Goal: Find contact information: Find contact information

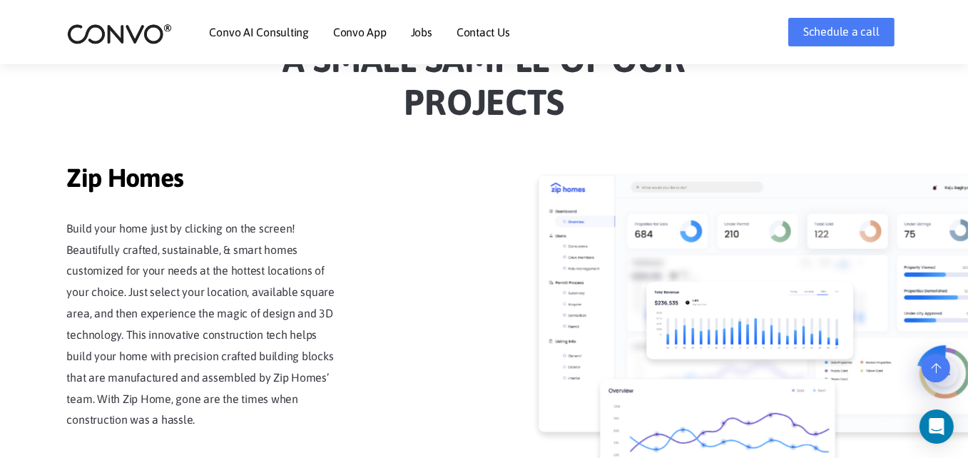
scroll to position [1244, 0]
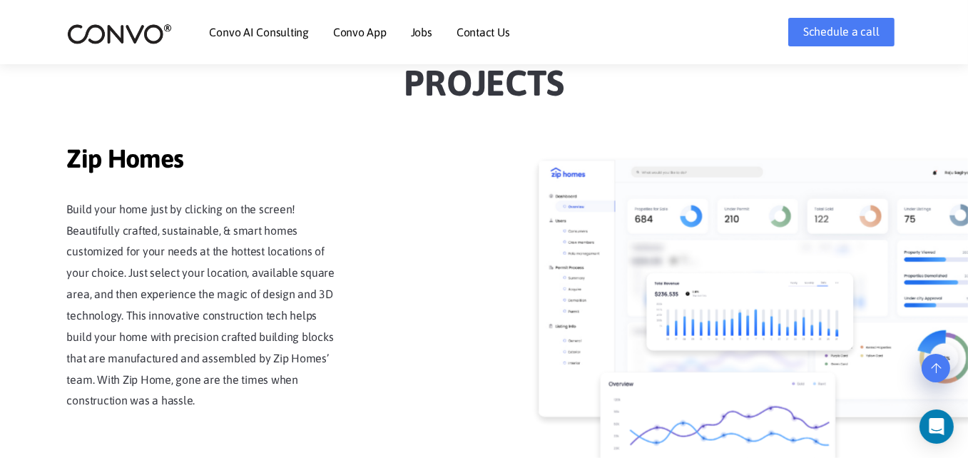
click at [492, 36] on link "Contact Us" at bounding box center [482, 31] width 53 height 11
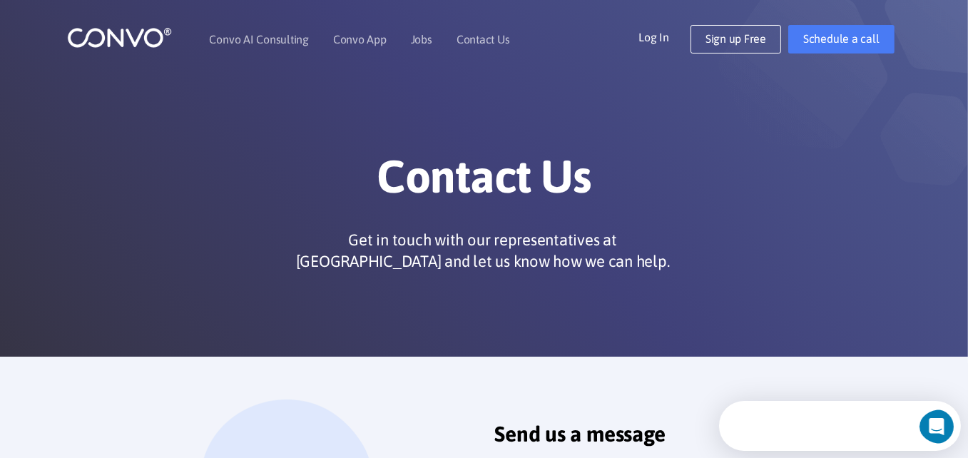
click at [128, 45] on img at bounding box center [119, 37] width 105 height 22
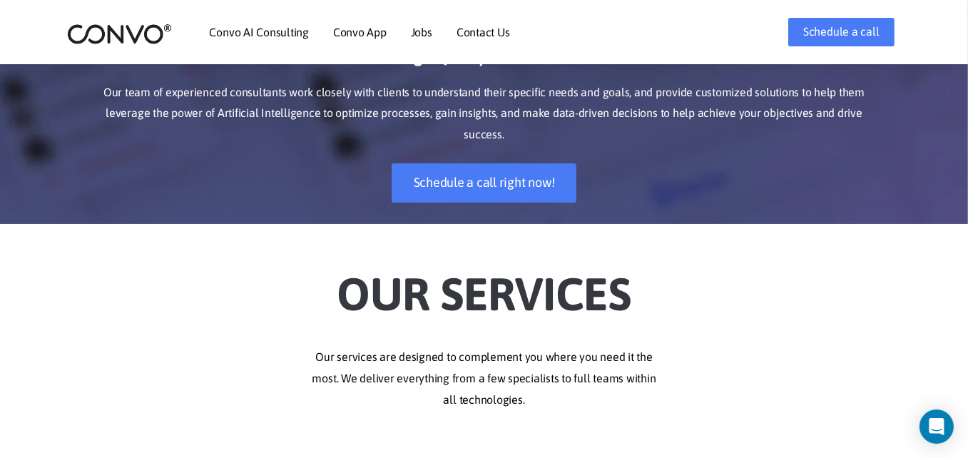
scroll to position [118, 0]
